Goal: Obtain resource: Download file/media

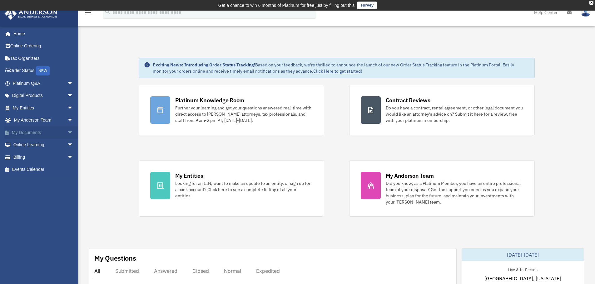
click at [67, 132] on span "arrow_drop_down" at bounding box center [73, 132] width 12 height 13
click at [40, 146] on link "Box" at bounding box center [46, 145] width 74 height 12
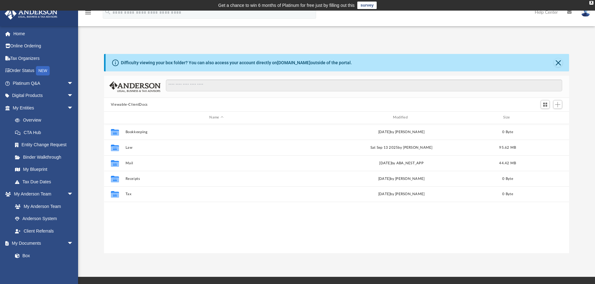
scroll to position [137, 460]
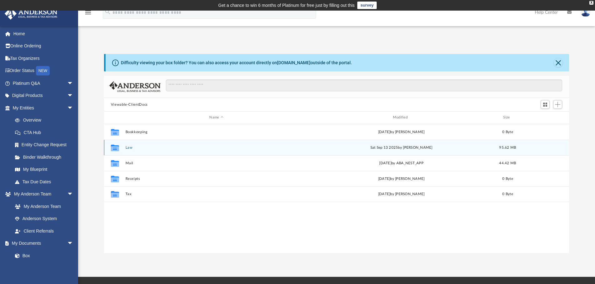
click at [130, 147] on button "Law" at bounding box center [216, 148] width 182 height 4
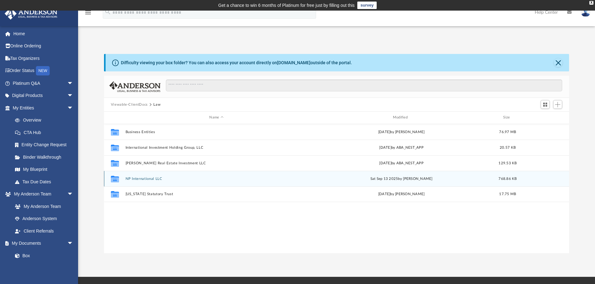
click at [136, 177] on button "NP International LLC" at bounding box center [216, 179] width 182 height 4
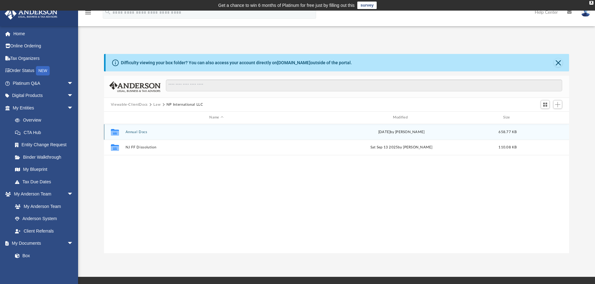
click at [137, 134] on button "Annual Docs" at bounding box center [216, 132] width 182 height 4
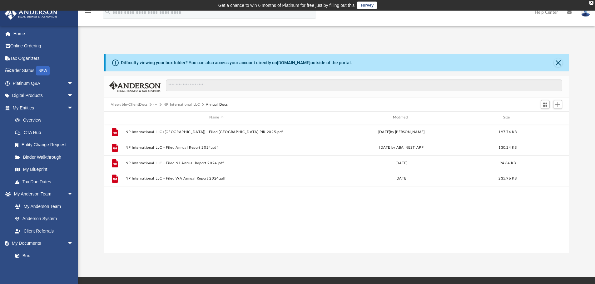
click at [169, 104] on button "NP International LLC" at bounding box center [181, 105] width 37 height 6
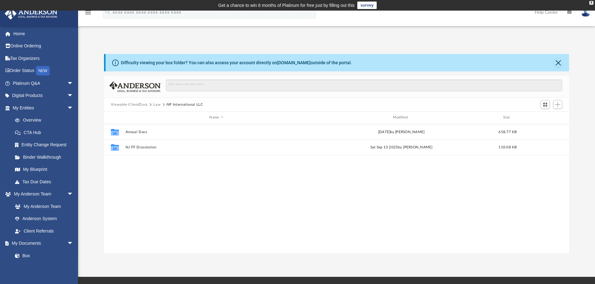
click at [154, 105] on button "Law" at bounding box center [156, 105] width 7 height 6
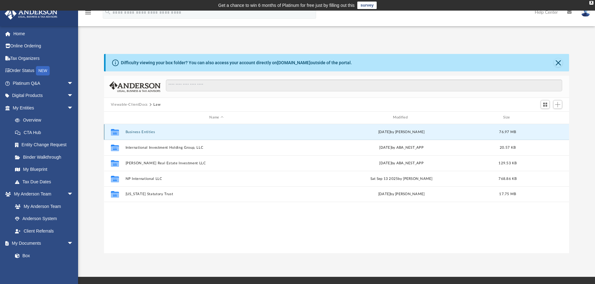
click at [138, 131] on button "Business Entities" at bounding box center [216, 132] width 182 height 4
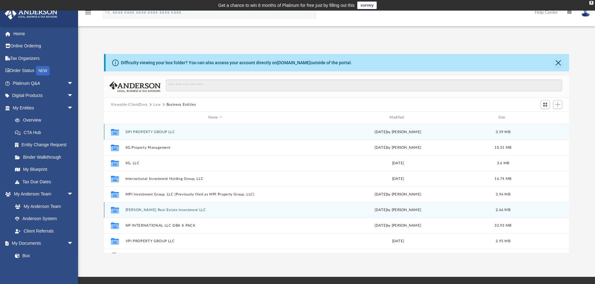
scroll to position [27, 0]
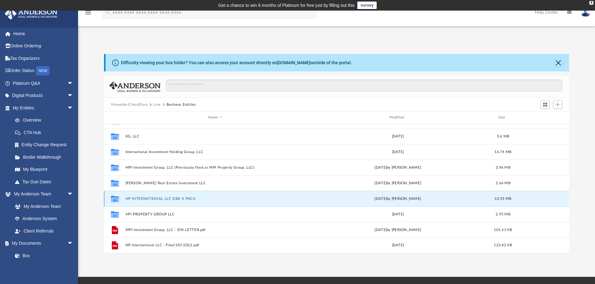
click at [153, 199] on button "NP INTERNATIONAL LLC DBA K PACK" at bounding box center [215, 199] width 180 height 4
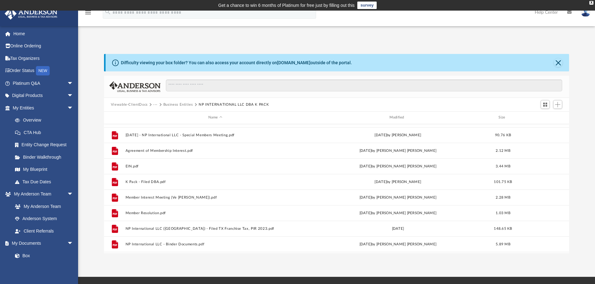
scroll to position [31, 0]
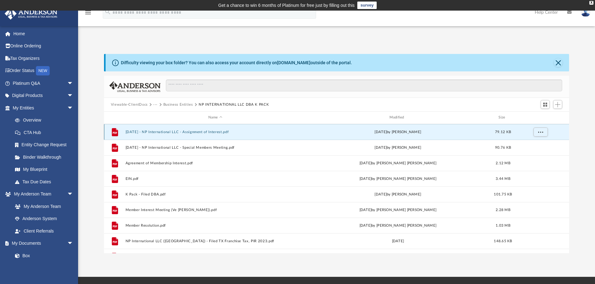
click at [198, 132] on button "[DATE] - NP International LLC - Assignment of Interest.pdf" at bounding box center [215, 132] width 180 height 4
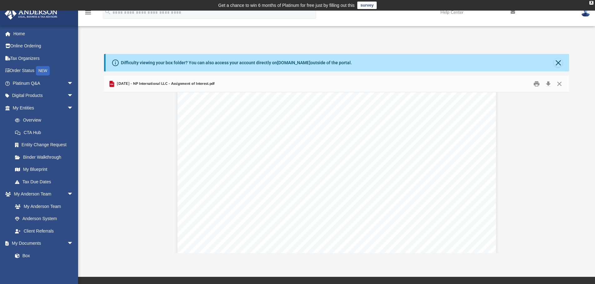
scroll to position [557, 0]
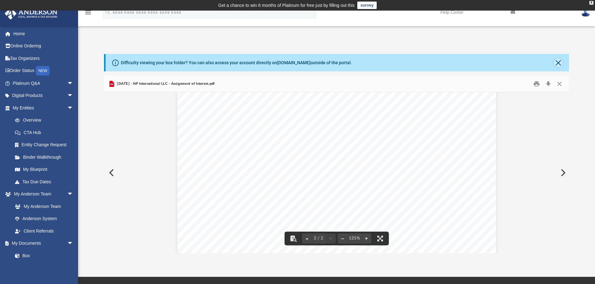
click at [561, 64] on button "Close" at bounding box center [558, 62] width 9 height 9
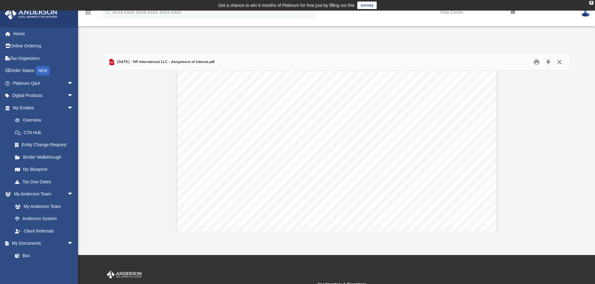
click at [561, 64] on button "Close" at bounding box center [559, 62] width 11 height 10
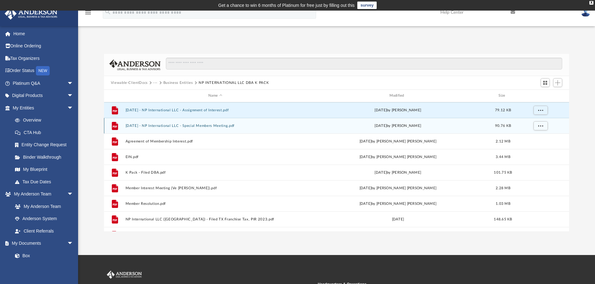
click at [196, 125] on button "[DATE] - NP International LLC - Special Members Meeting.pdf" at bounding box center [215, 126] width 180 height 4
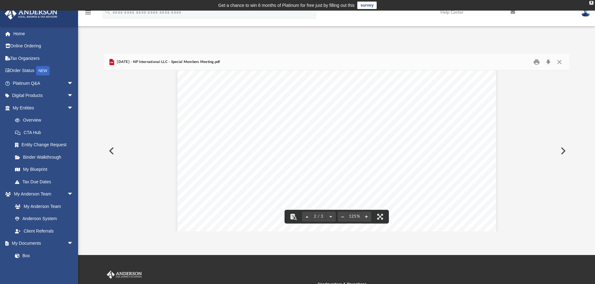
scroll to position [749, 0]
click at [557, 64] on button "Close" at bounding box center [559, 62] width 11 height 10
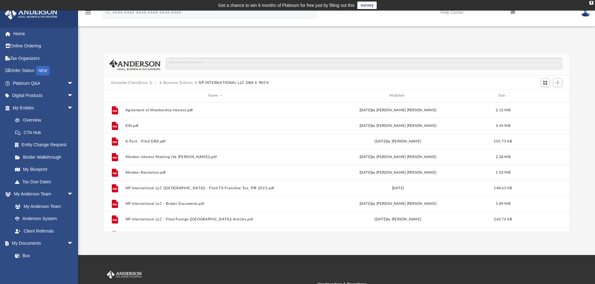
scroll to position [94, 0]
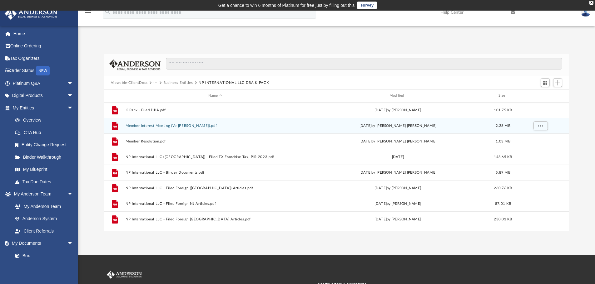
click at [179, 126] on button "Member Interest Meeting (Ve [PERSON_NAME]).pdf" at bounding box center [215, 126] width 180 height 4
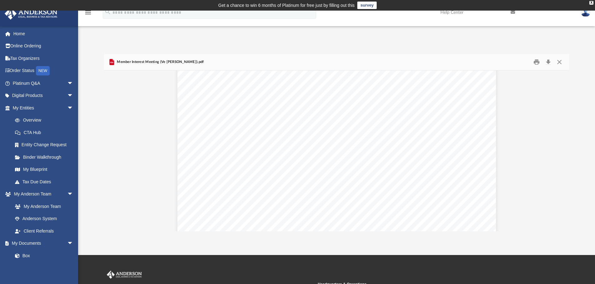
scroll to position [187, 0]
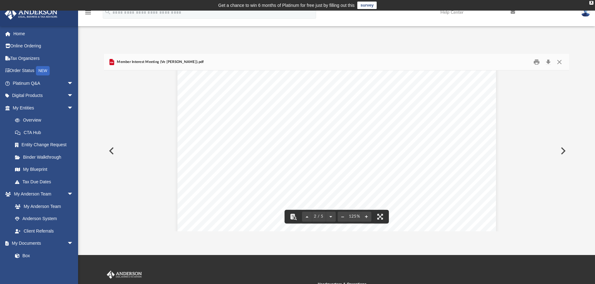
drag, startPoint x: 308, startPoint y: 175, endPoint x: 315, endPoint y: 129, distance: 46.4
drag, startPoint x: 315, startPoint y: 129, endPoint x: 316, endPoint y: 86, distance: 42.5
click at [536, 65] on button "Print" at bounding box center [536, 62] width 12 height 10
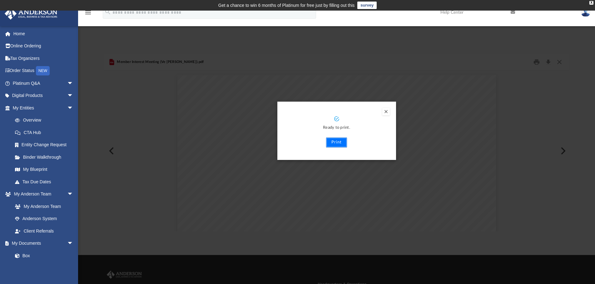
click at [337, 142] on button "Print" at bounding box center [336, 143] width 21 height 10
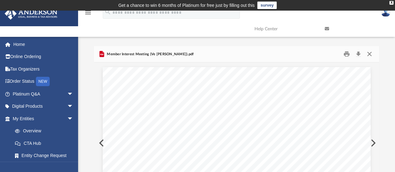
click at [368, 53] on button "Close" at bounding box center [369, 54] width 11 height 10
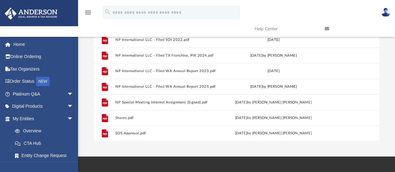
scroll to position [94, 0]
